Goal: Navigation & Orientation: Find specific page/section

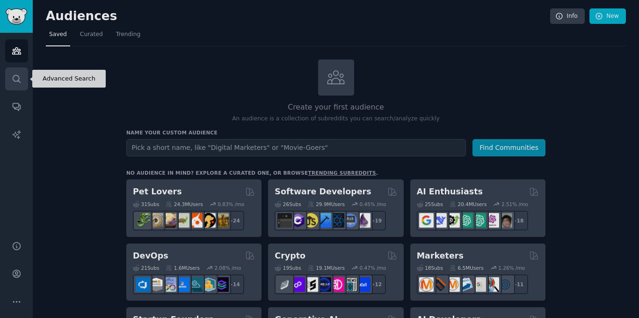
click at [13, 79] on icon "Sidebar" at bounding box center [16, 78] width 7 height 7
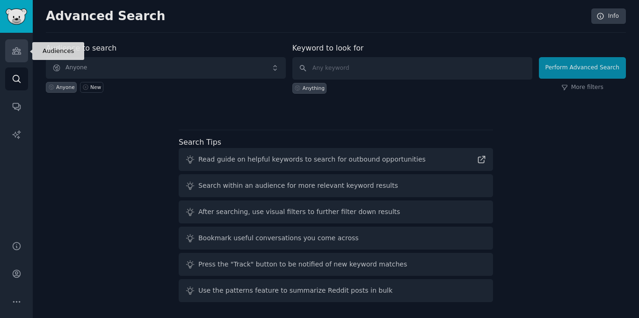
click at [12, 55] on icon "Sidebar" at bounding box center [17, 51] width 10 height 10
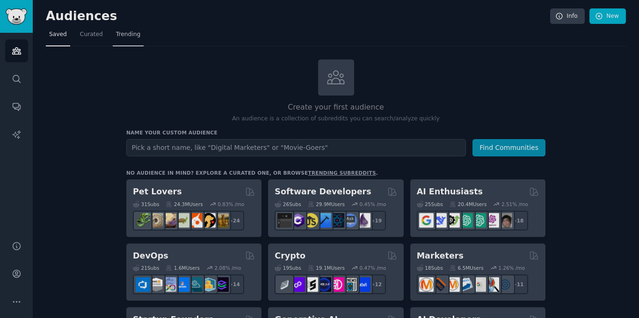
click at [123, 36] on span "Trending" at bounding box center [128, 34] width 24 height 8
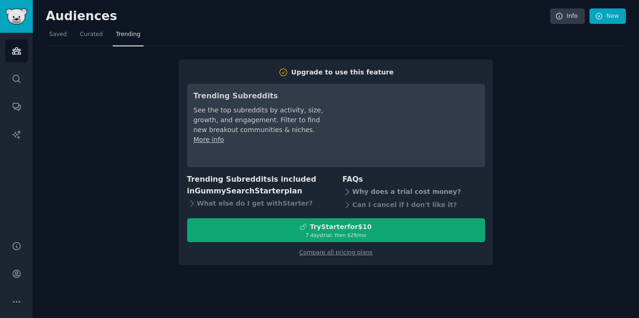
click at [344, 190] on icon at bounding box center [348, 192] width 10 height 10
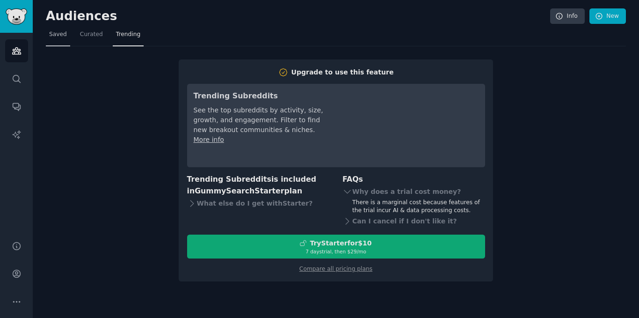
click at [62, 40] on link "Saved" at bounding box center [58, 36] width 24 height 19
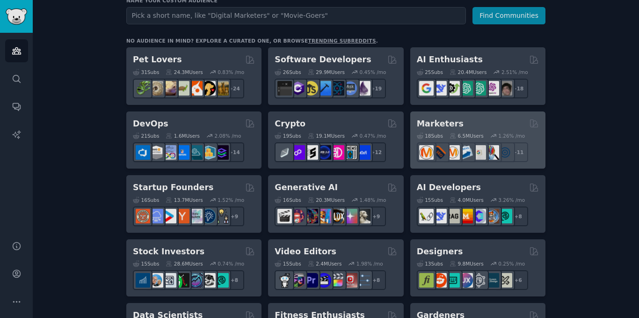
scroll to position [135, 0]
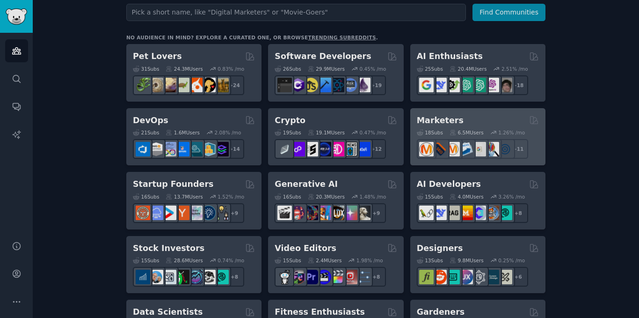
click at [482, 123] on div "Marketers Curated by GummySearch" at bounding box center [478, 121] width 122 height 12
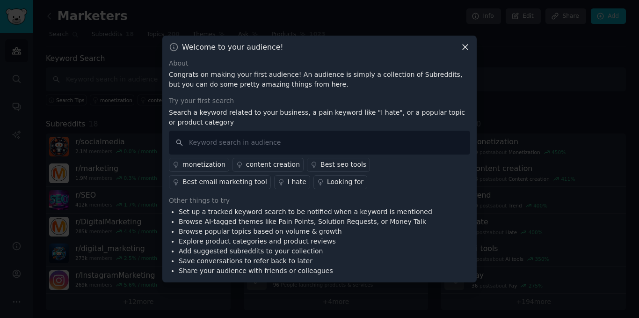
click at [462, 44] on icon at bounding box center [466, 47] width 10 height 10
